Goal: Navigation & Orientation: Find specific page/section

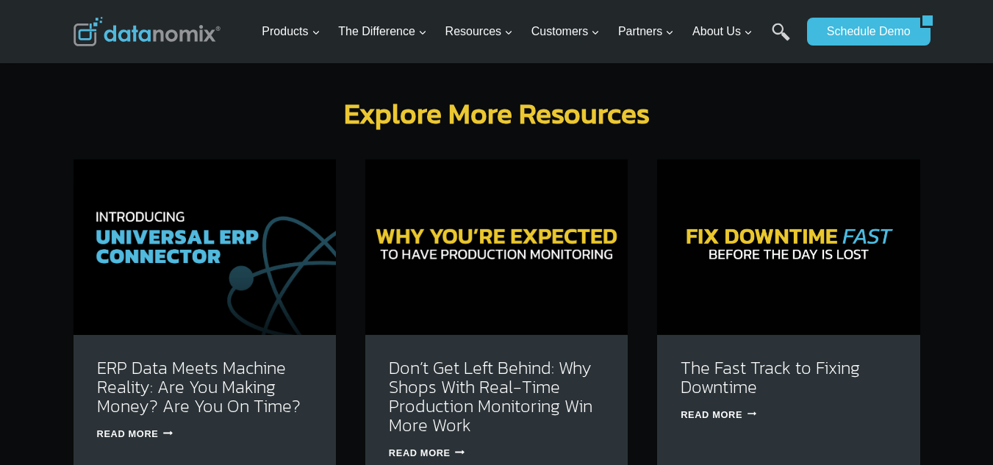
scroll to position [4461, 0]
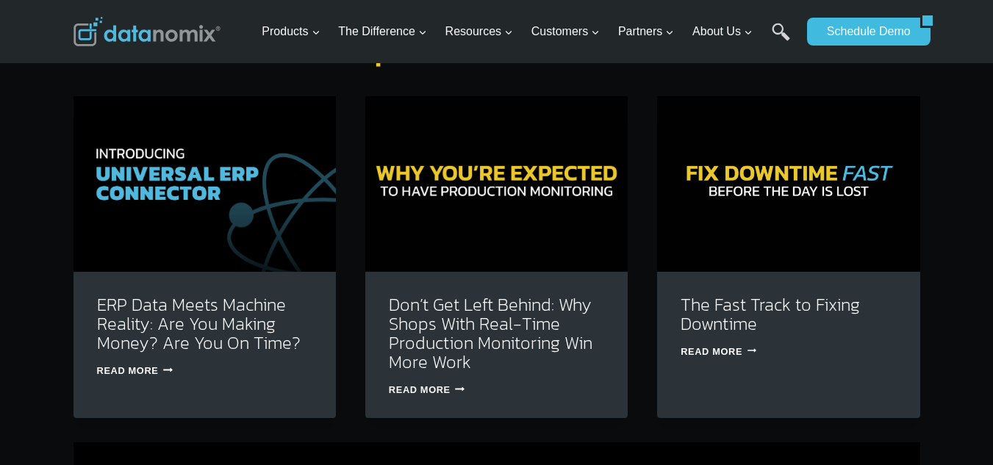
click at [947, 46] on div "Products Expand Data-Powered Production TM Production Monitoring G-Code Cloud +…" at bounding box center [496, 31] width 993 height 63
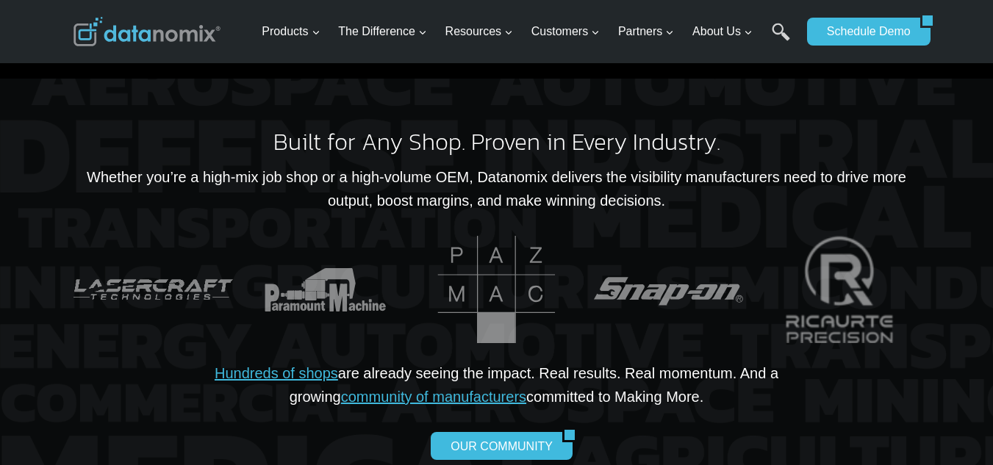
scroll to position [2941, 0]
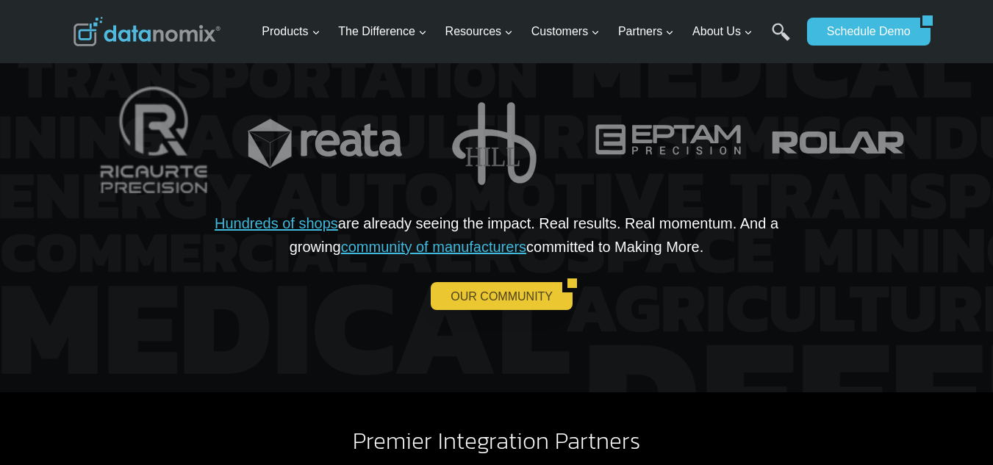
click at [518, 282] on link "OUR COMMUNITY" at bounding box center [497, 296] width 132 height 28
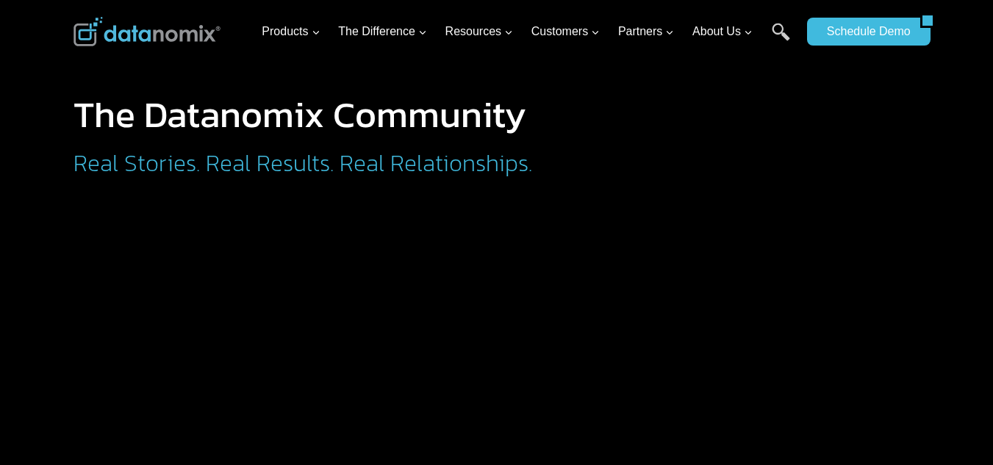
click at [782, 57] on div "Products Expand Data-Powered Production TM Production Monitoring G-Code Cloud +…" at bounding box center [528, 31] width 544 height 63
drag, startPoint x: 840, startPoint y: 49, endPoint x: 798, endPoint y: 61, distance: 43.5
click at [840, 49] on div "Schedule Demo" at bounding box center [863, 31] width 113 height 63
